Goal: Information Seeking & Learning: Learn about a topic

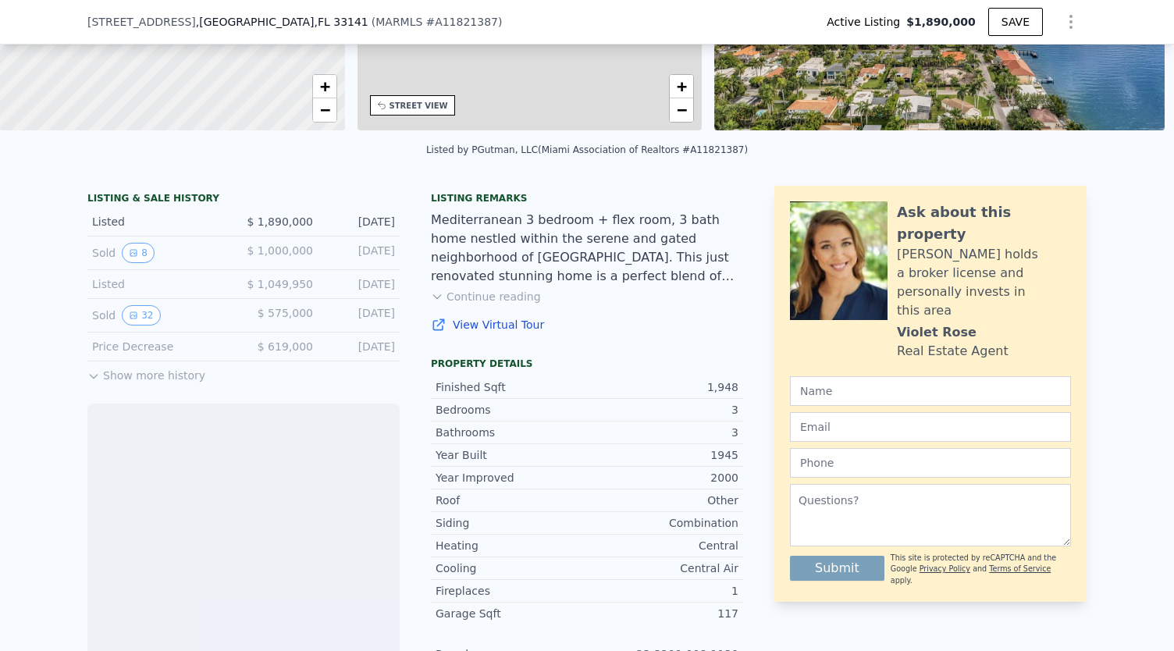
scroll to position [258, 0]
click at [139, 257] on button "8" at bounding box center [138, 253] width 33 height 20
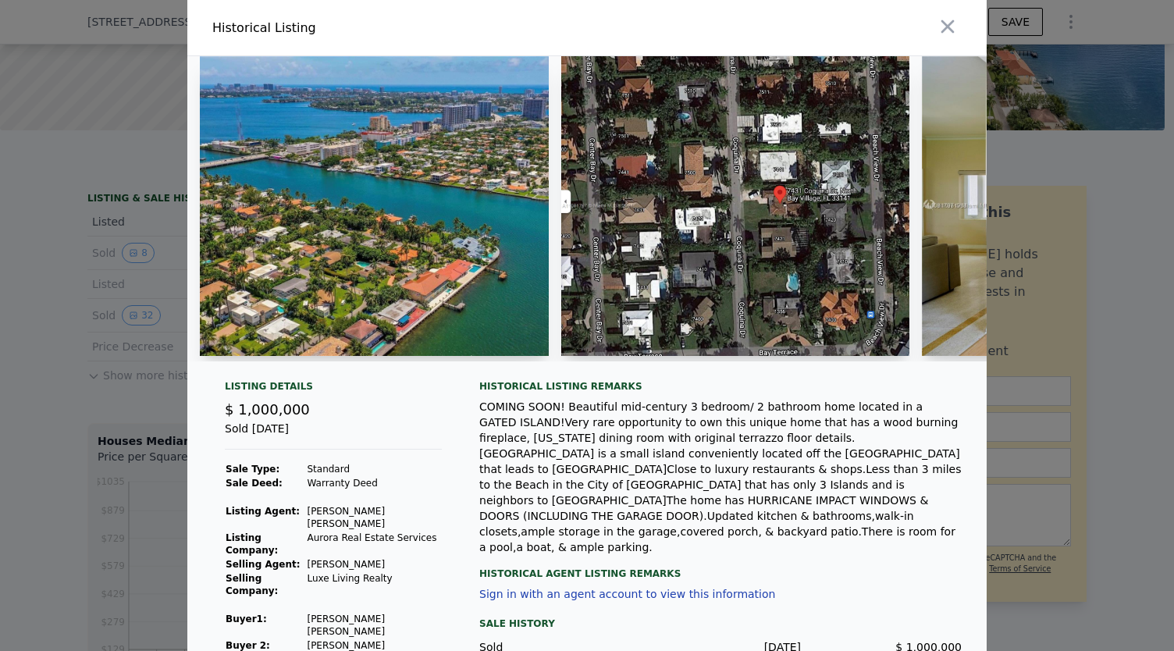
click at [137, 325] on div "Historical Listing Listing Details $ 1,000,000 Sold [DATE] Sale Type: Standard …" at bounding box center [587, 358] width 1174 height 716
click at [137, 325] on div at bounding box center [587, 325] width 1174 height 651
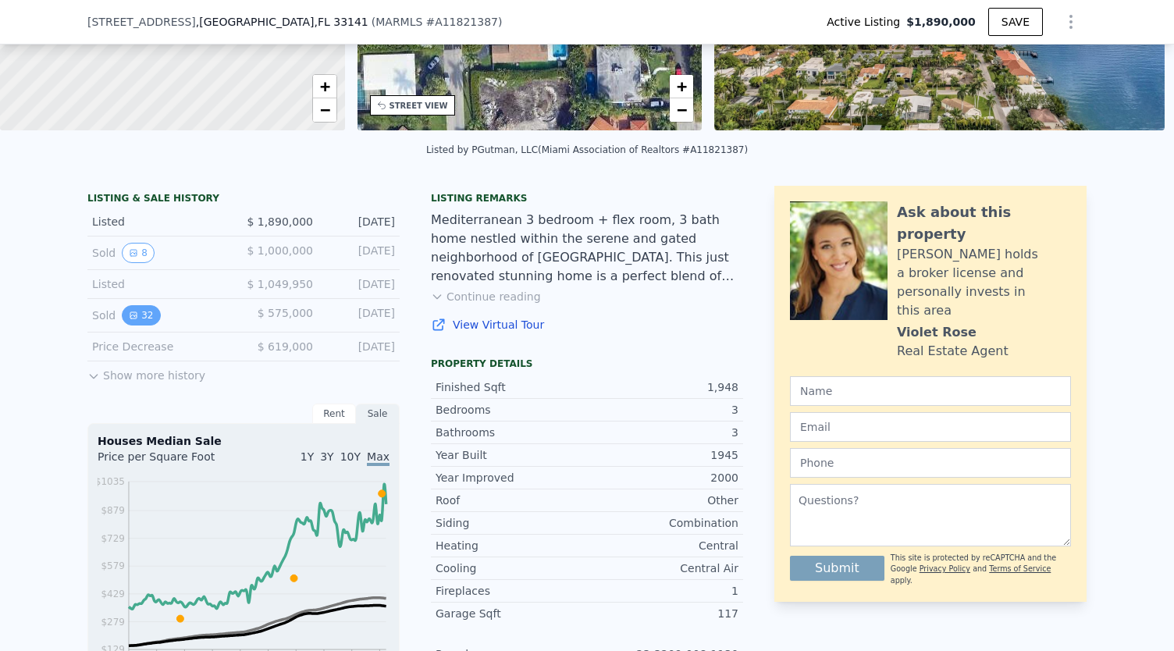
click at [129, 320] on icon "View historical data" at bounding box center [133, 315] width 9 height 9
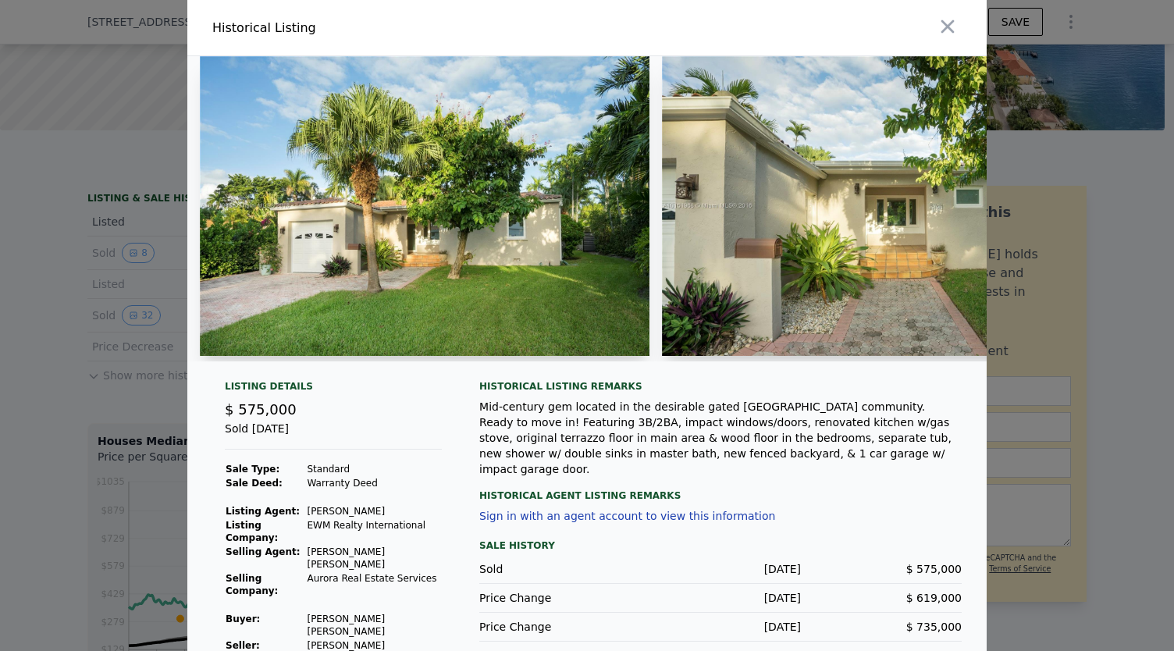
click at [376, 246] on img at bounding box center [425, 206] width 450 height 300
click at [377, 212] on img at bounding box center [425, 206] width 450 height 300
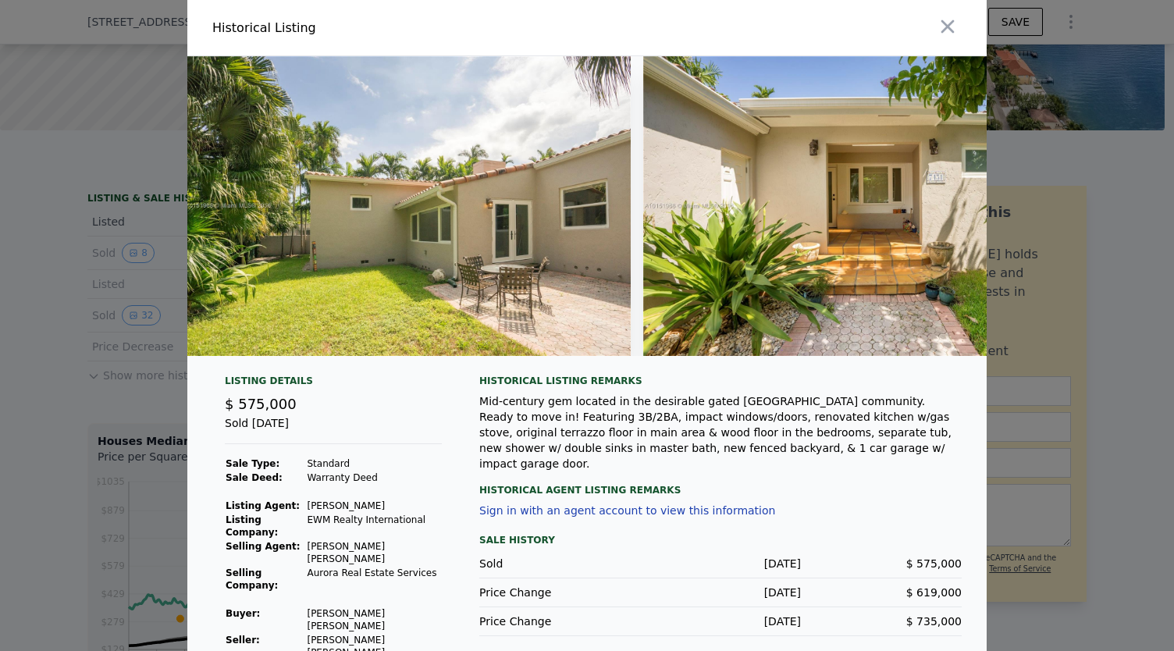
scroll to position [0, 4949]
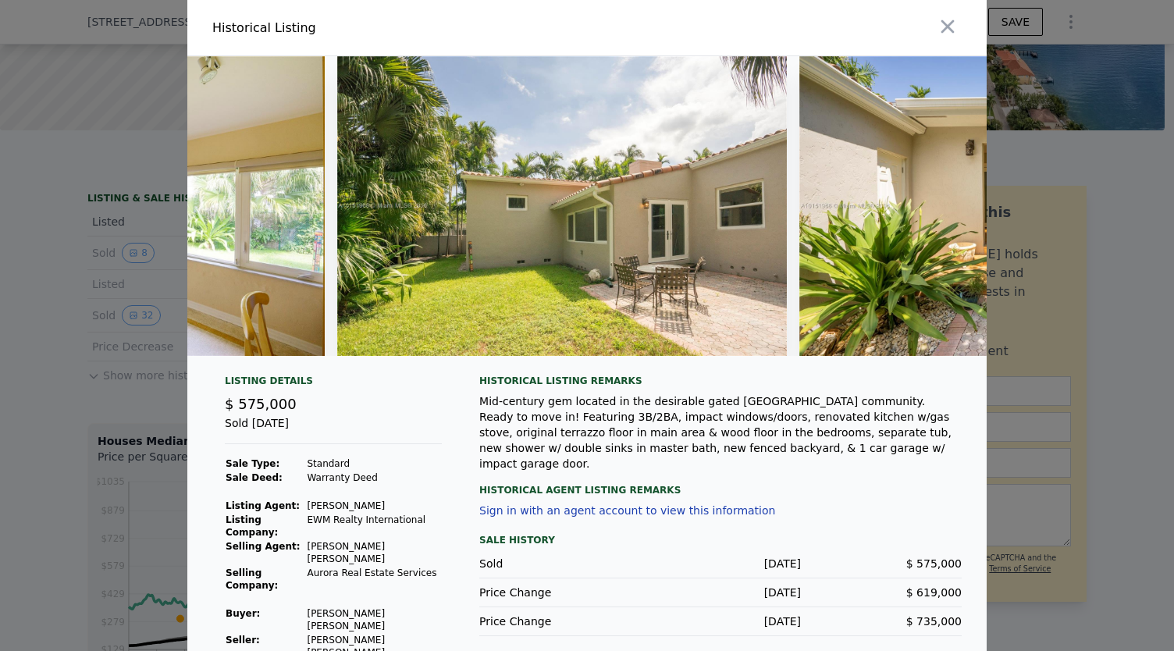
click at [544, 271] on img at bounding box center [562, 206] width 450 height 300
click at [938, 26] on icon "button" at bounding box center [948, 27] width 22 height 22
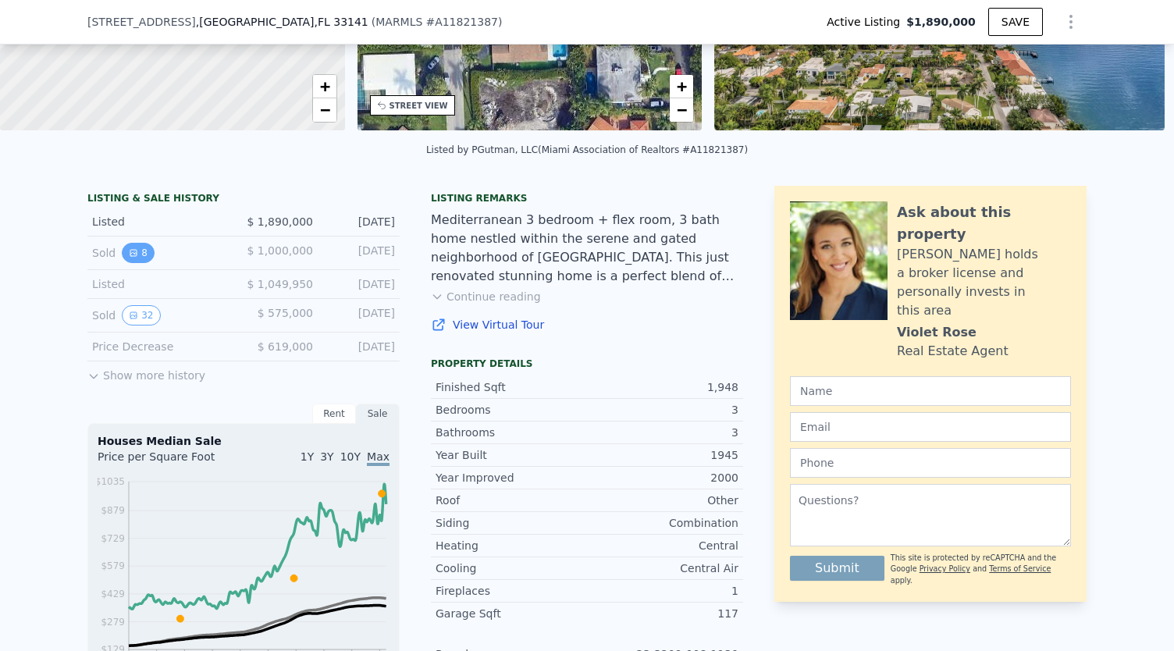
click at [133, 263] on button "8" at bounding box center [138, 253] width 33 height 20
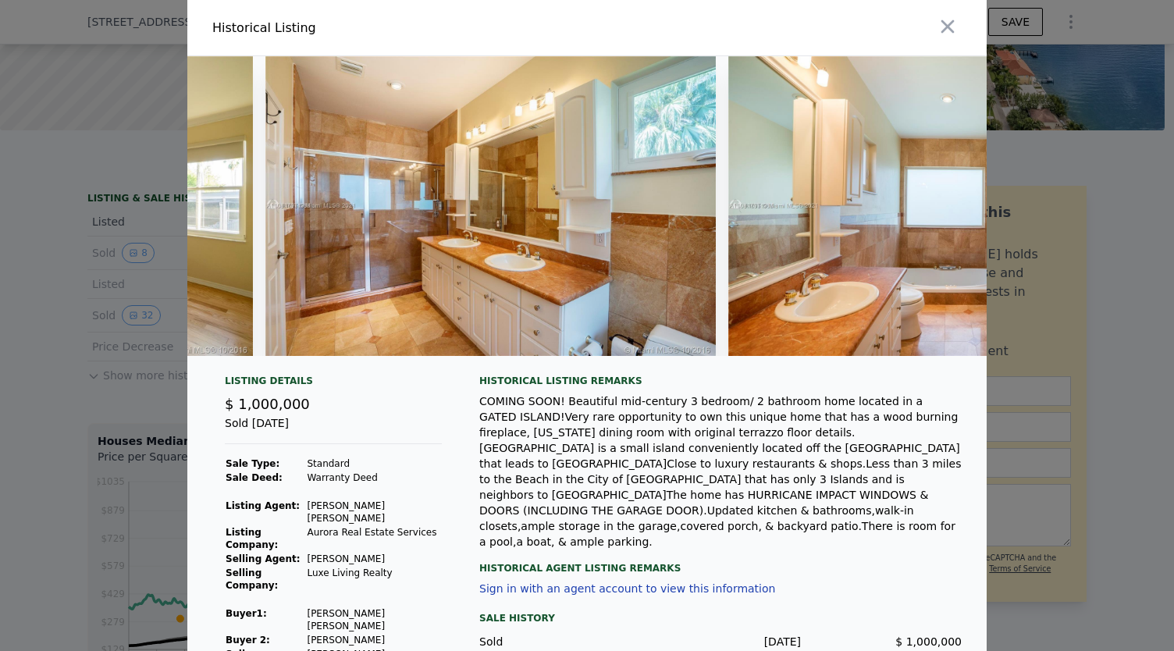
scroll to position [0, 2721]
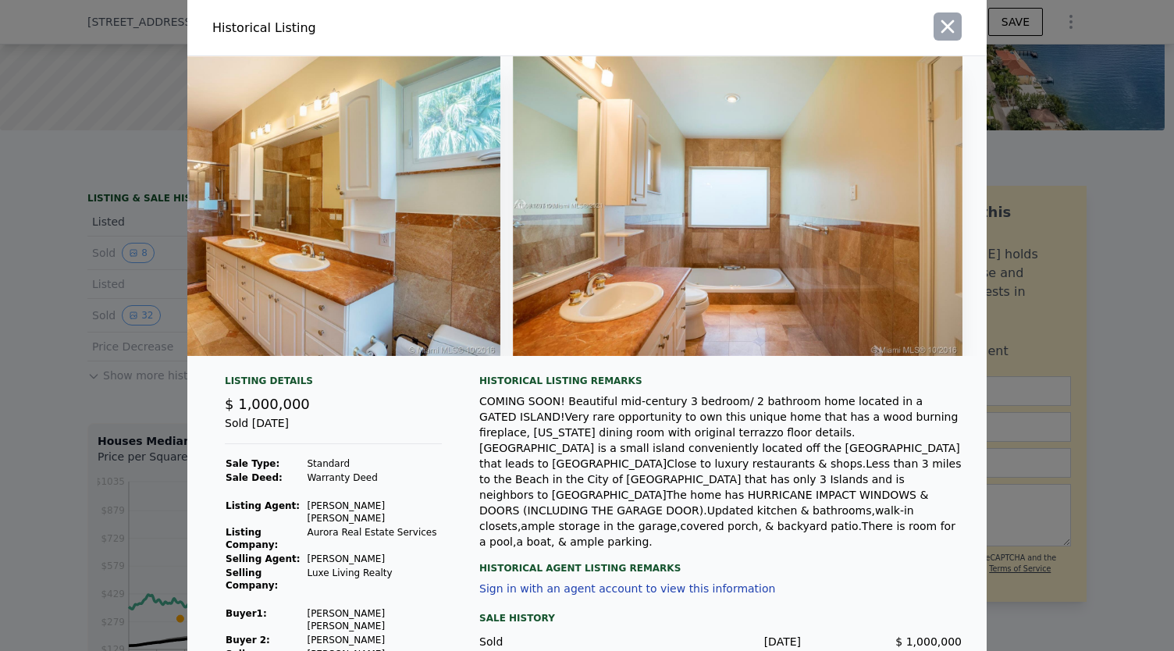
click at [951, 33] on icon "button" at bounding box center [948, 27] width 22 height 22
